Goal: Navigation & Orientation: Go to known website

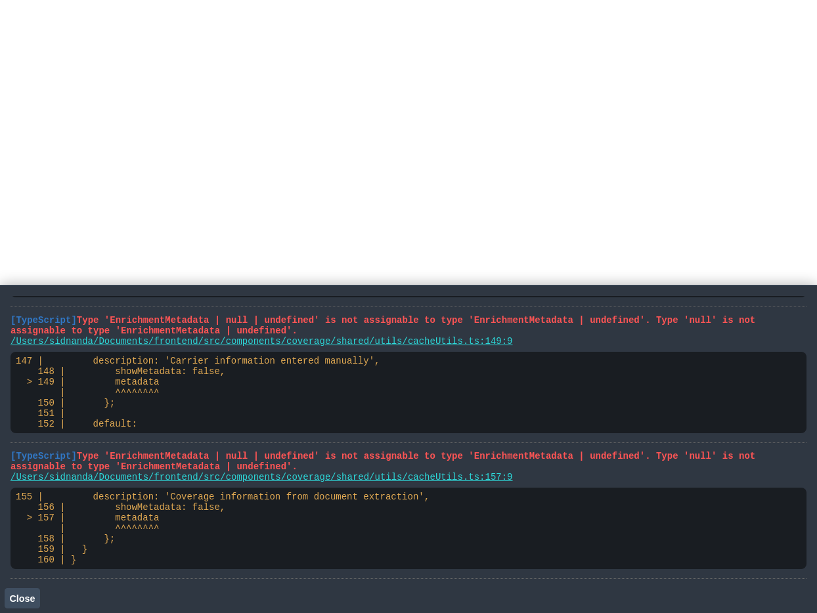
scroll to position [407, 0]
